Goal: Information Seeking & Learning: Find specific fact

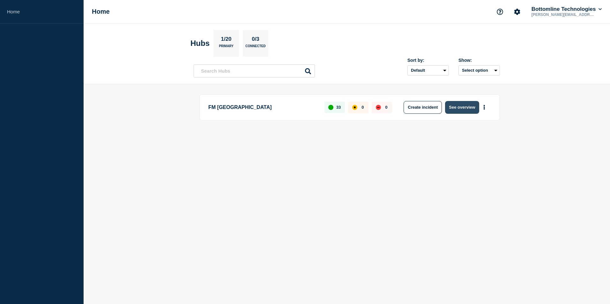
click at [466, 110] on button "See overview" at bounding box center [462, 107] width 34 height 13
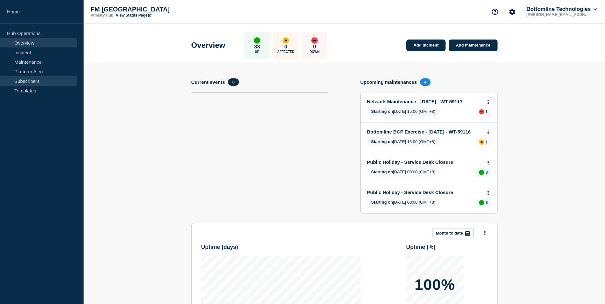
click at [34, 80] on link "Subscribers" at bounding box center [38, 81] width 77 height 10
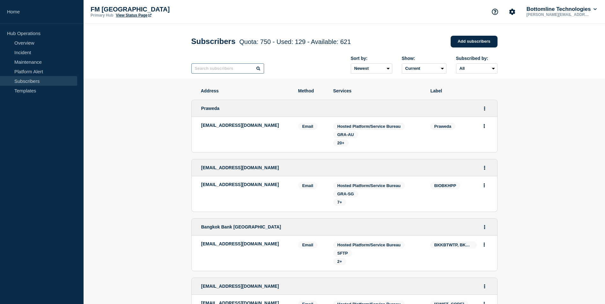
click at [225, 73] on input "text" at bounding box center [227, 68] width 73 height 10
paste input "BIDGKHPP"
click at [261, 68] on input "BIDGKHPP" at bounding box center [227, 68] width 73 height 10
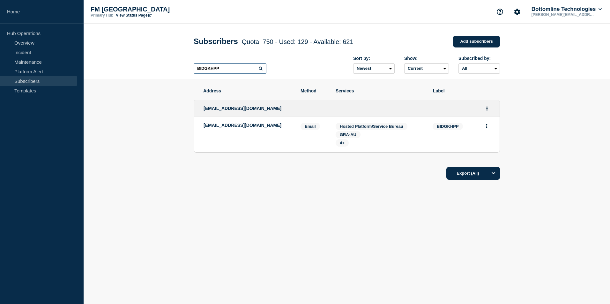
type input "BIDGKHPP"
drag, startPoint x: 275, startPoint y: 110, endPoint x: 200, endPoint y: 106, distance: 75.0
click at [200, 106] on div "[EMAIL_ADDRESS][DOMAIN_NAME]" at bounding box center [346, 108] width 305 height 17
copy span "[EMAIL_ADDRESS][DOMAIN_NAME]"
click at [219, 69] on input "BIDGKHPP" at bounding box center [230, 68] width 73 height 10
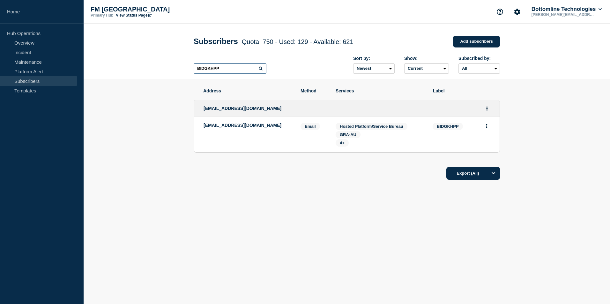
drag, startPoint x: 222, startPoint y: 69, endPoint x: 85, endPoint y: 58, distance: 137.6
click at [85, 58] on header "Subscribers Quota: 750 - Used: 129 - Available: 621 Quota Used Available 750 12…" at bounding box center [347, 51] width 526 height 55
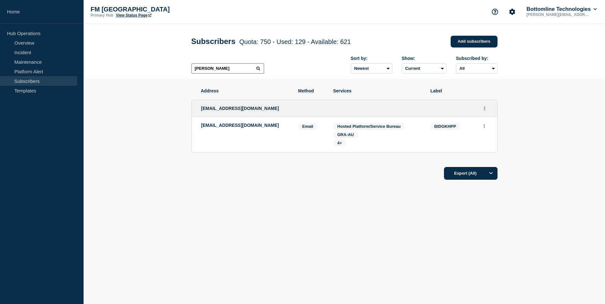
type input "[PERSON_NAME]"
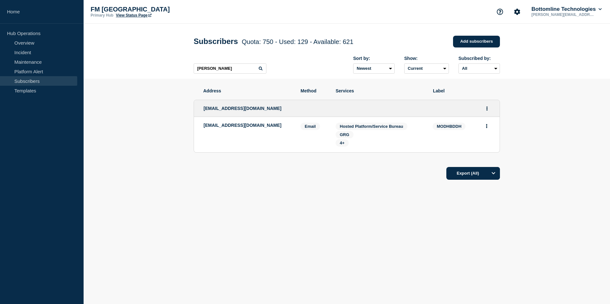
click at [256, 209] on div "Address Method Services Label [EMAIL_ADDRESS][DOMAIN_NAME] [EMAIL_ADDRESS][DOMA…" at bounding box center [347, 154] width 306 height 150
